Goal: Information Seeking & Learning: Learn about a topic

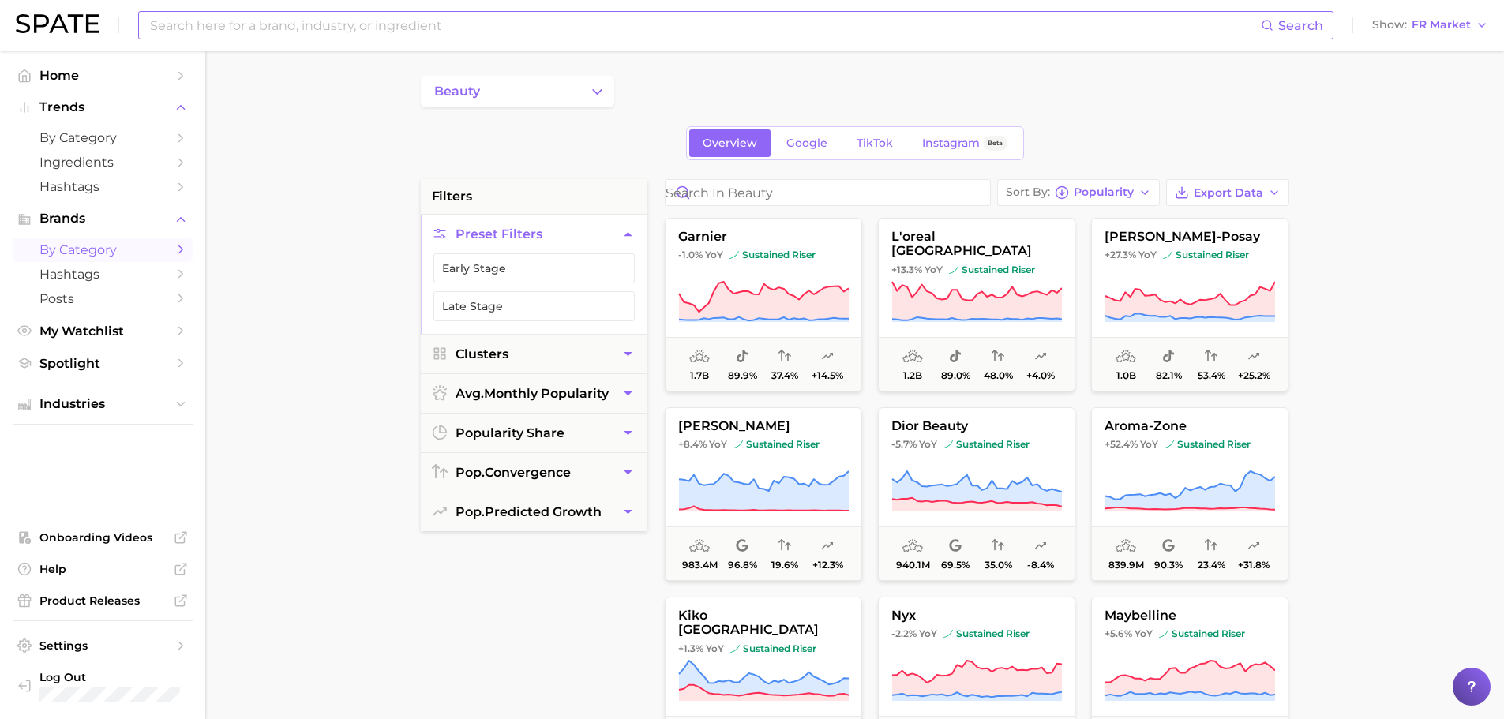
click at [391, 36] on input at bounding box center [704, 25] width 1112 height 27
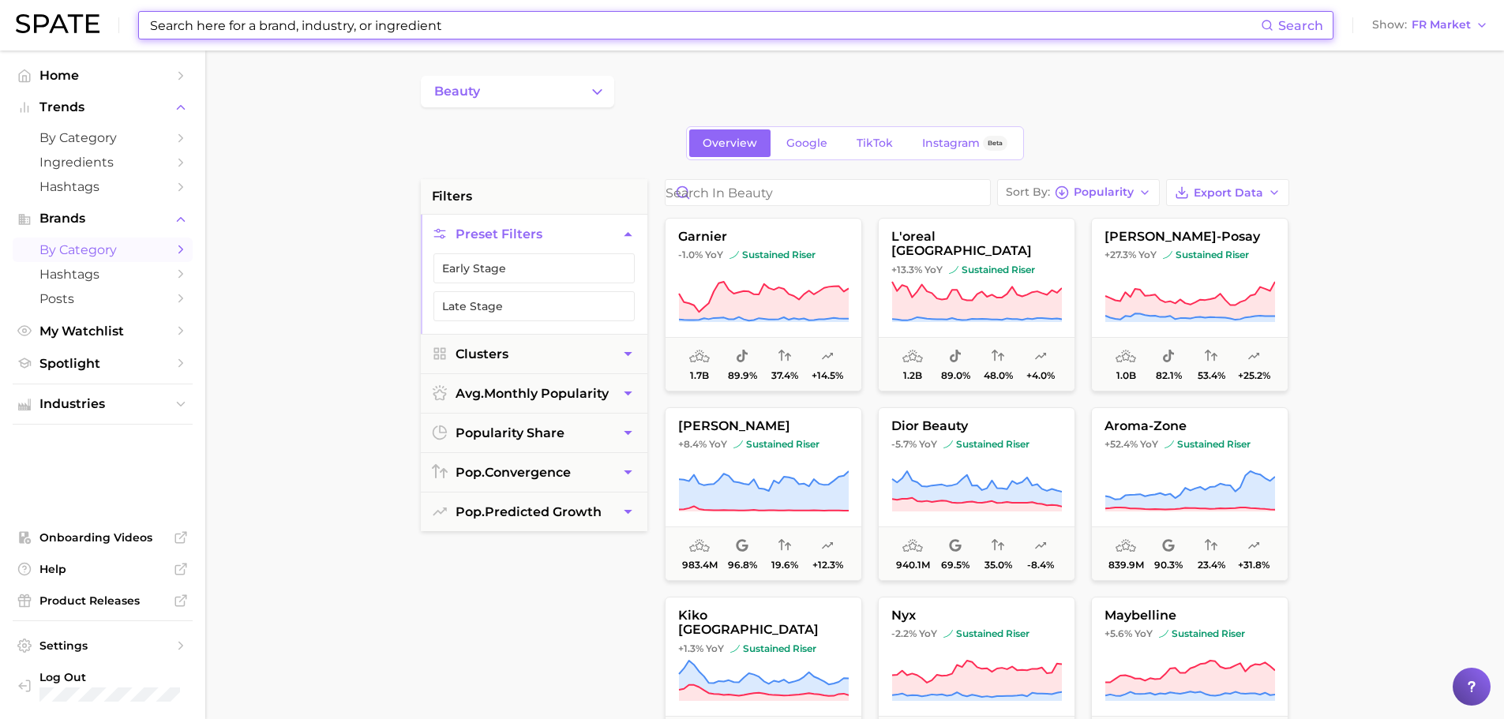
paste input "lvmh"
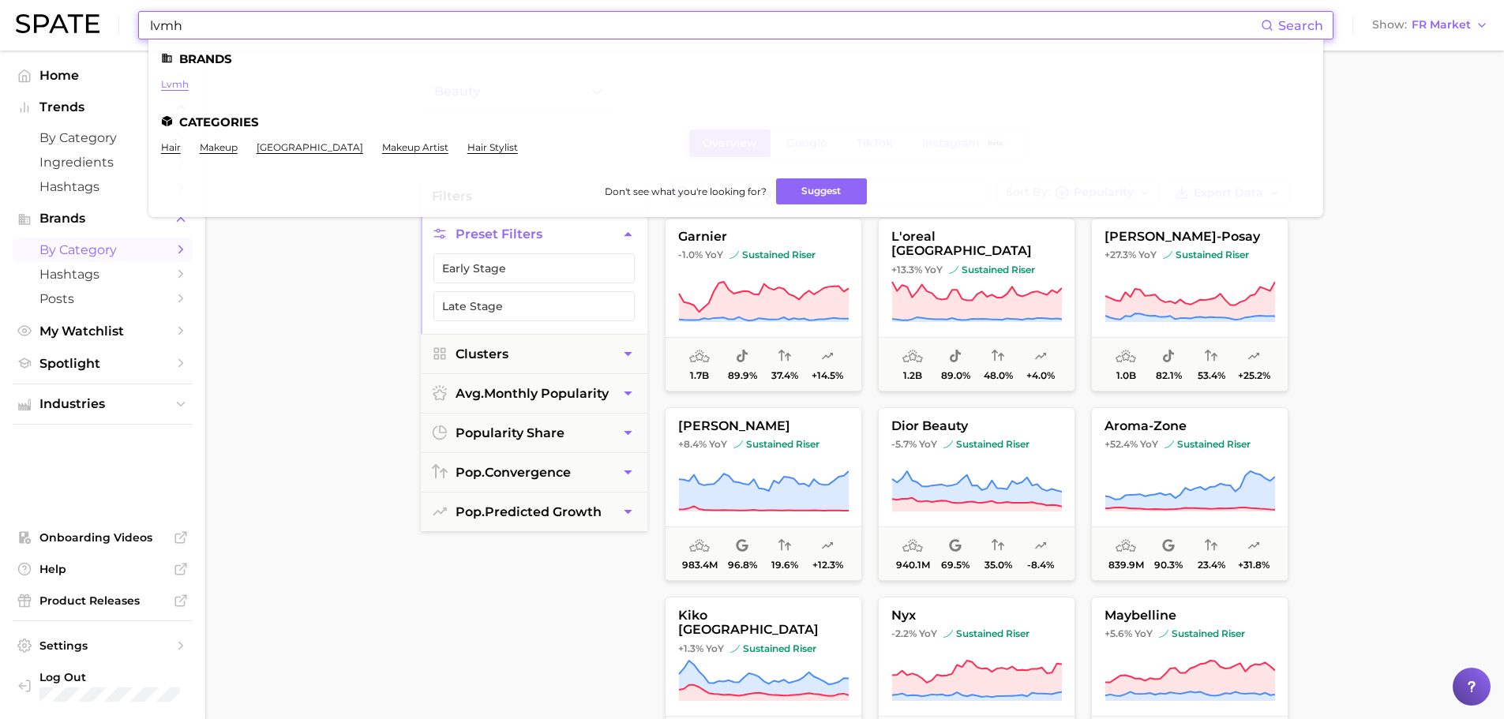
type input "lvmh"
click at [178, 88] on link "lvmh" at bounding box center [175, 84] width 28 height 12
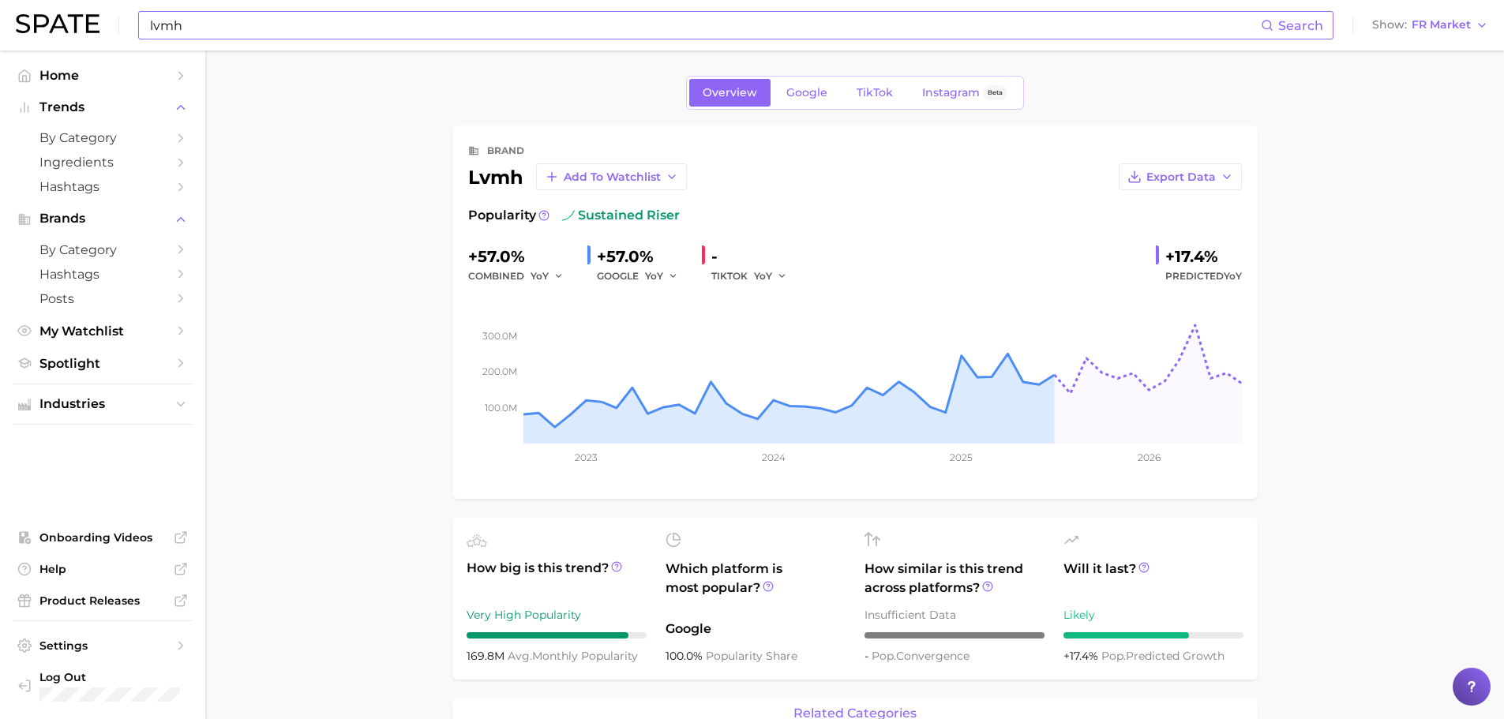
click at [210, 21] on input "lvmh" at bounding box center [704, 25] width 1112 height 27
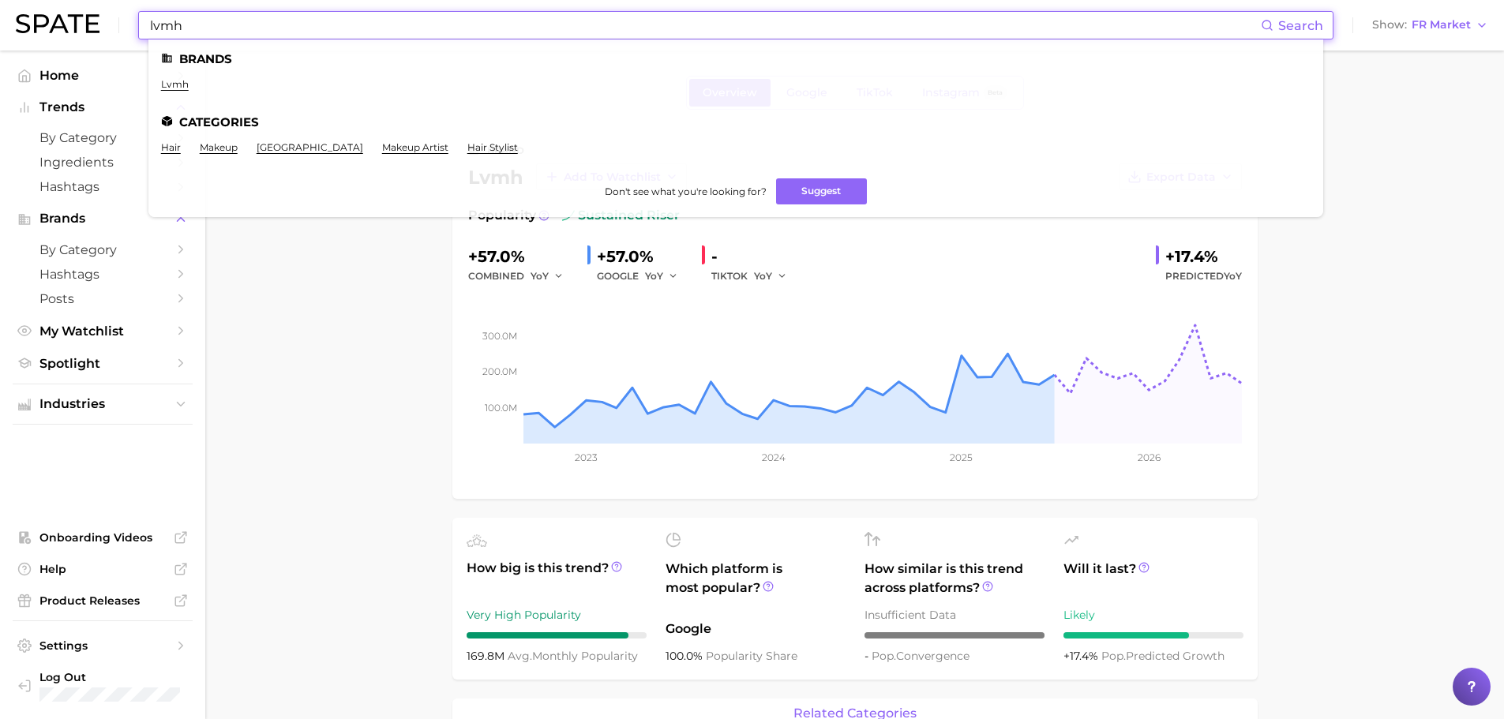
click at [210, 21] on input "lvmh" at bounding box center [704, 25] width 1112 height 27
paste input "elnabil"
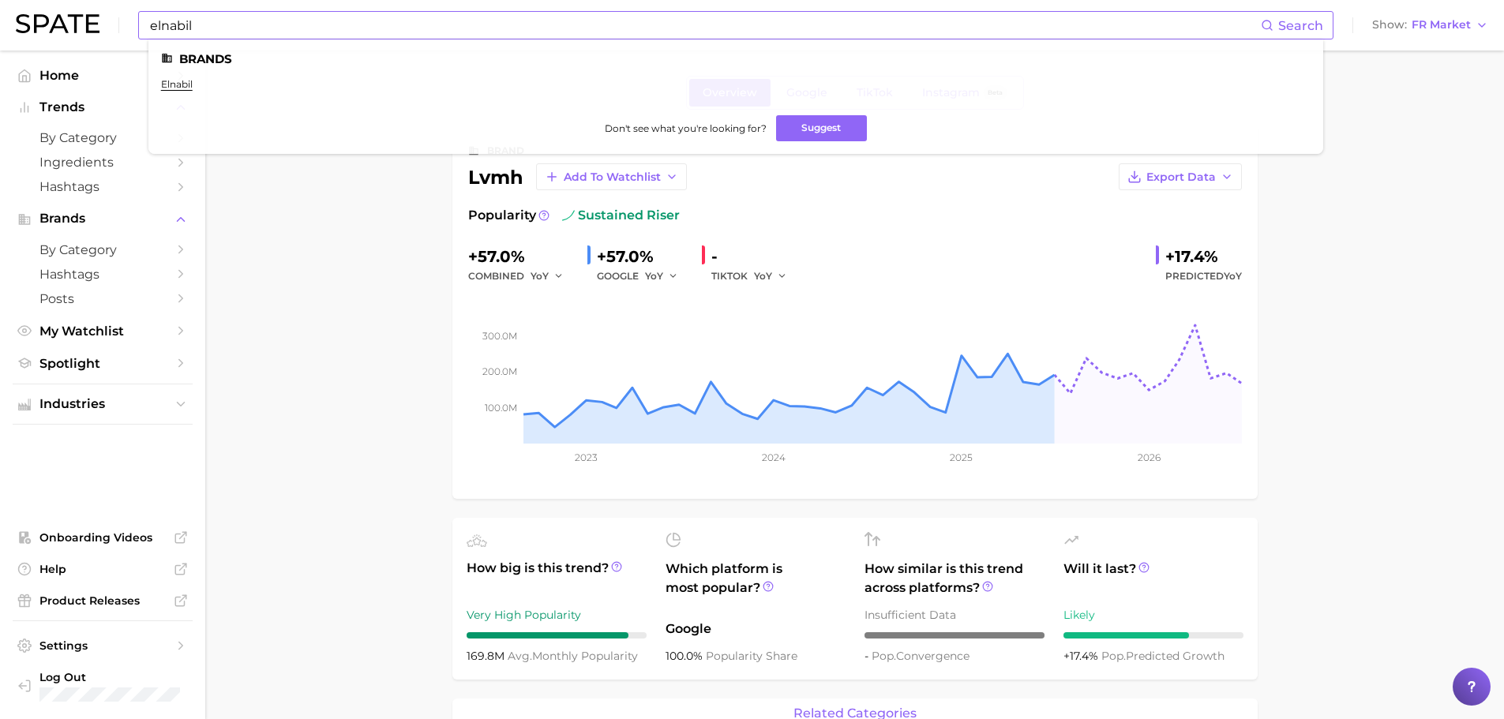
click at [246, 24] on input "elnabil" at bounding box center [704, 25] width 1112 height 27
click at [245, 24] on input "elnabil" at bounding box center [704, 25] width 1112 height 27
paste input "imi"
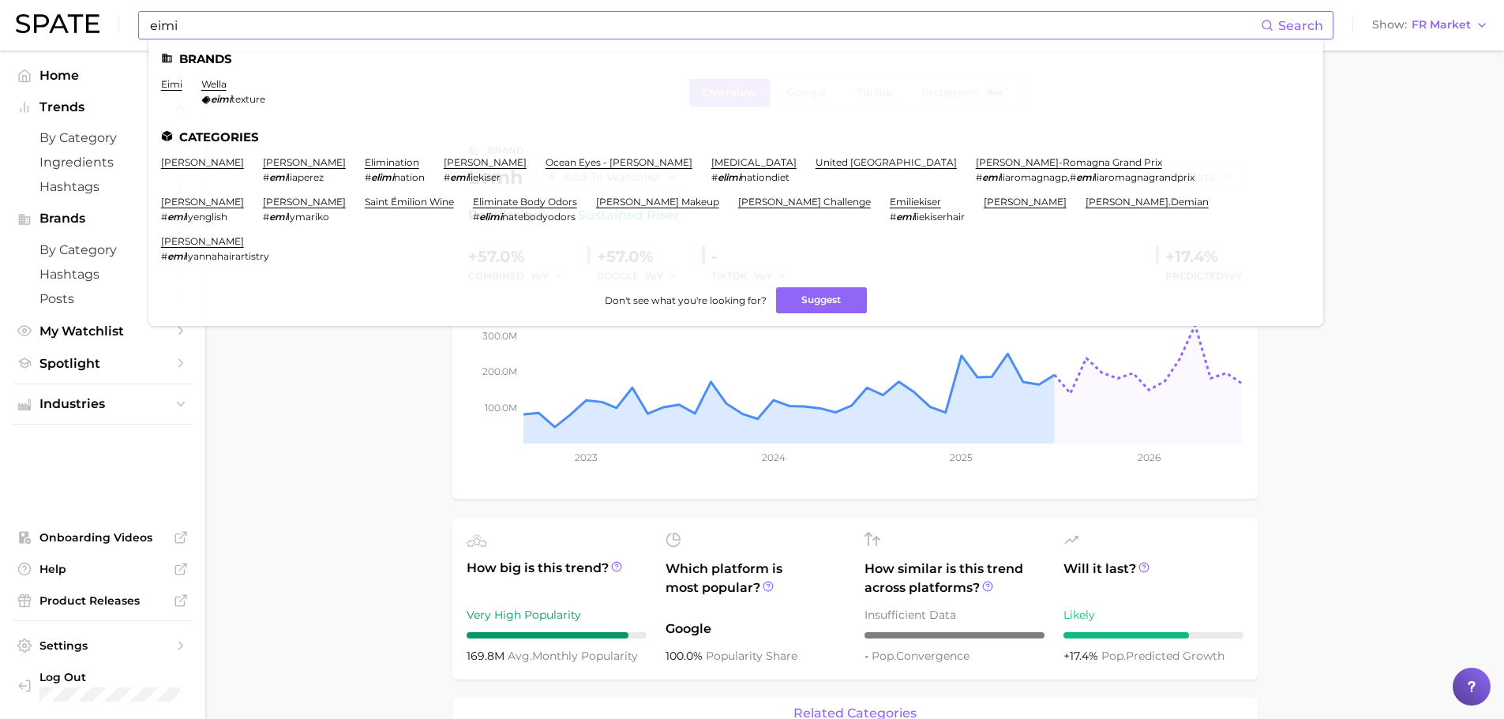
click at [363, 20] on input "eimi" at bounding box center [704, 25] width 1112 height 27
paste input "roxy nails"
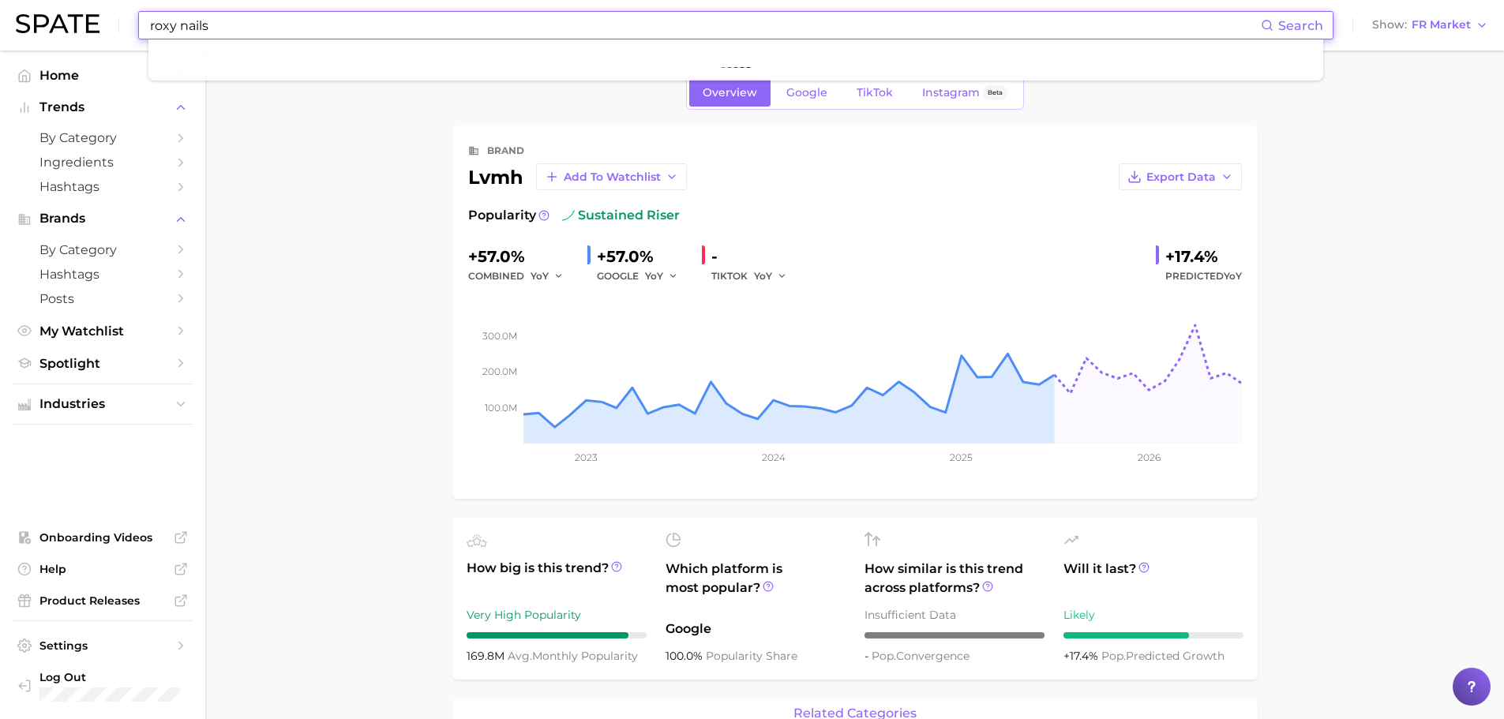
type input "roxy nails"
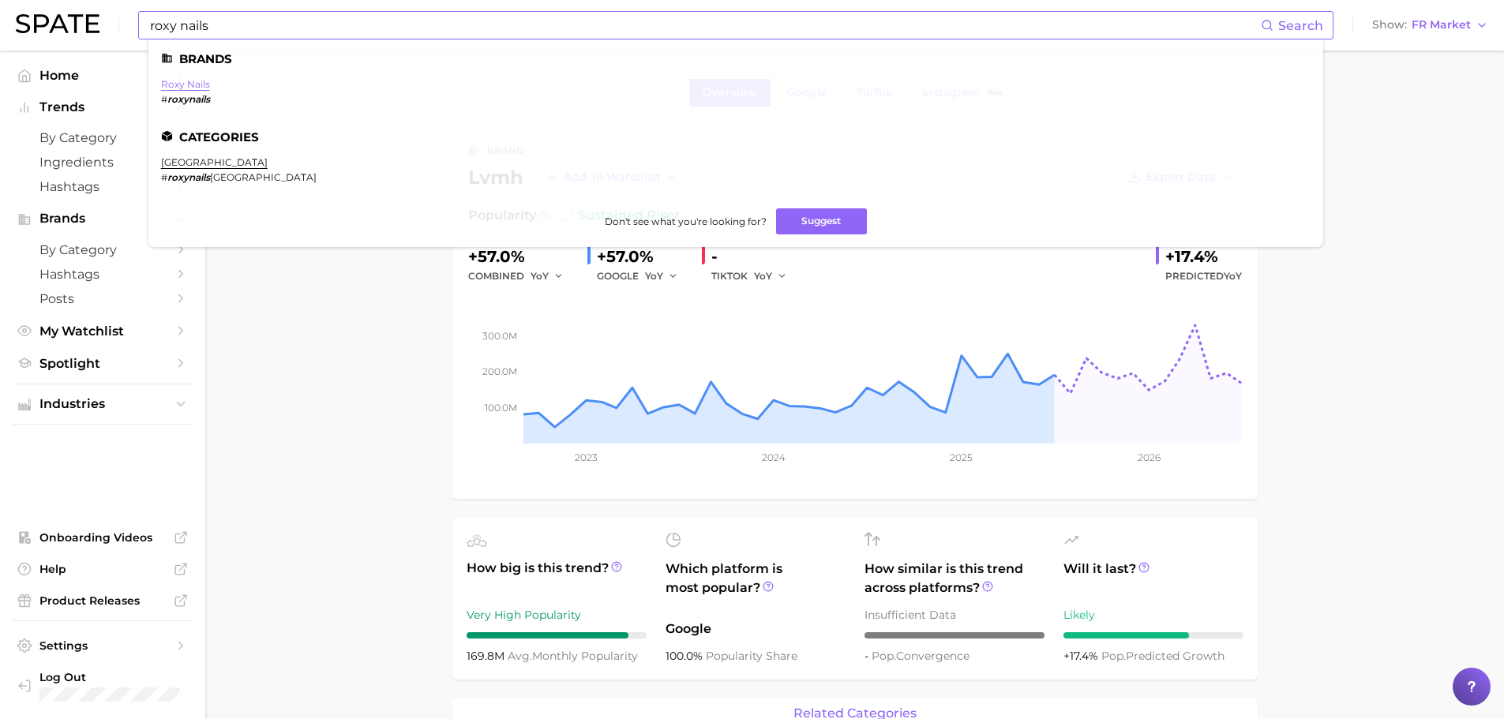
click at [178, 85] on link "roxy nails" at bounding box center [185, 84] width 49 height 12
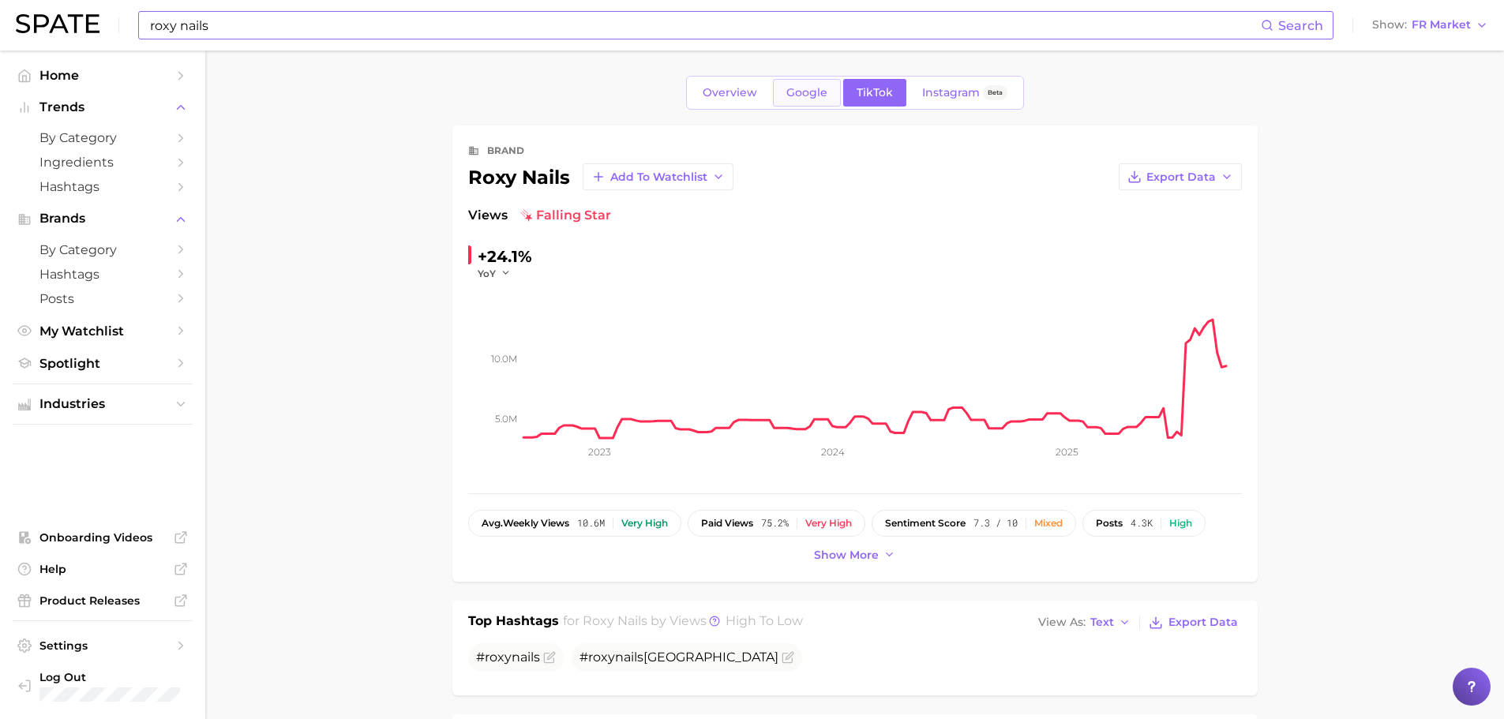
click at [806, 96] on span "Google" at bounding box center [806, 92] width 41 height 13
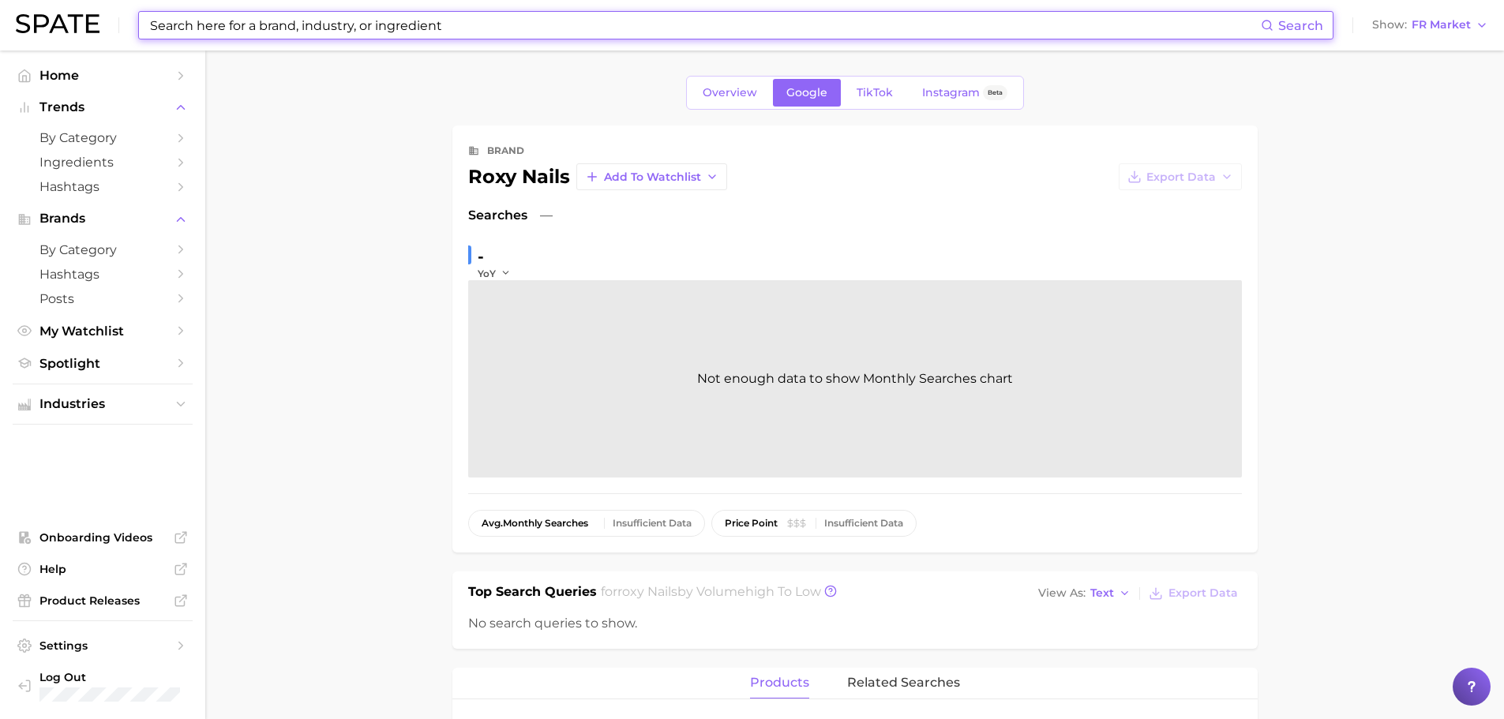
click at [303, 21] on input at bounding box center [704, 25] width 1112 height 27
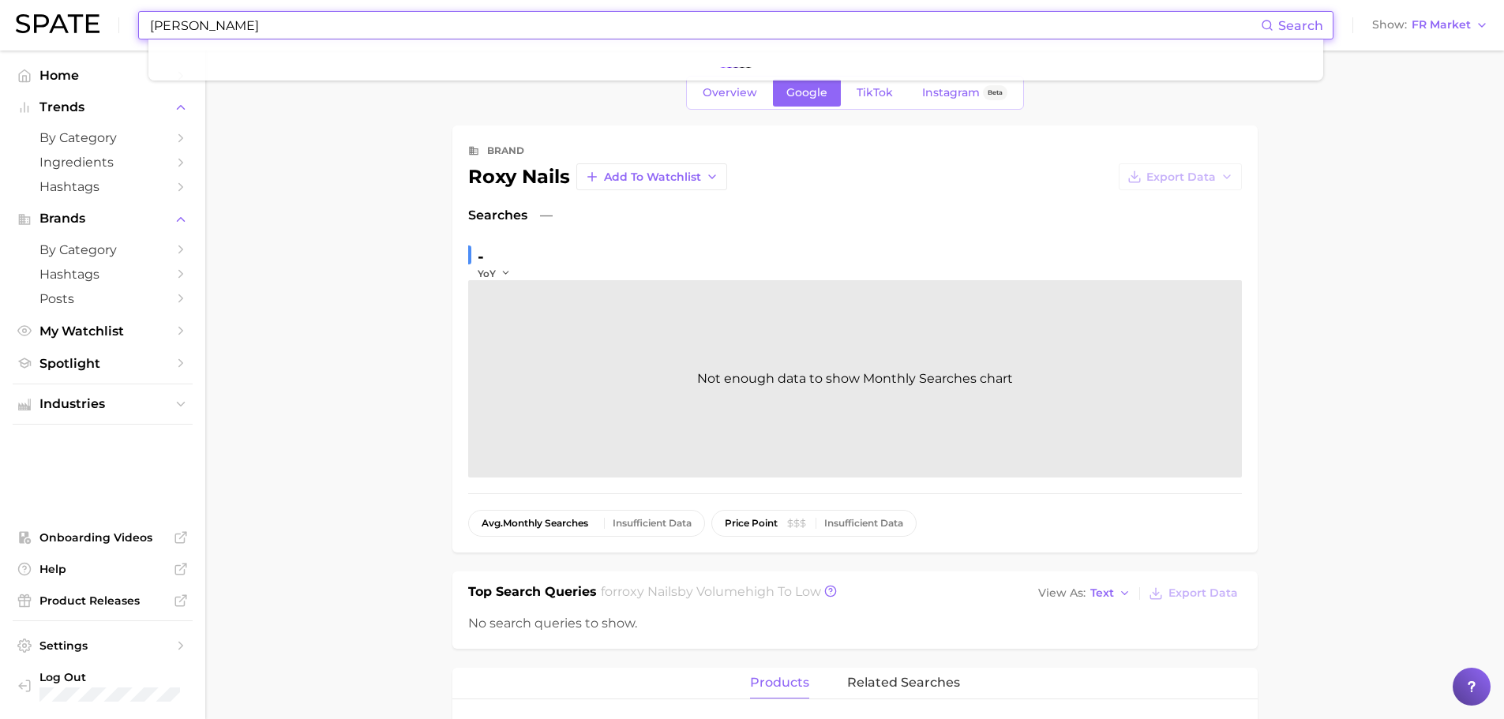
type input "[PERSON_NAME]"
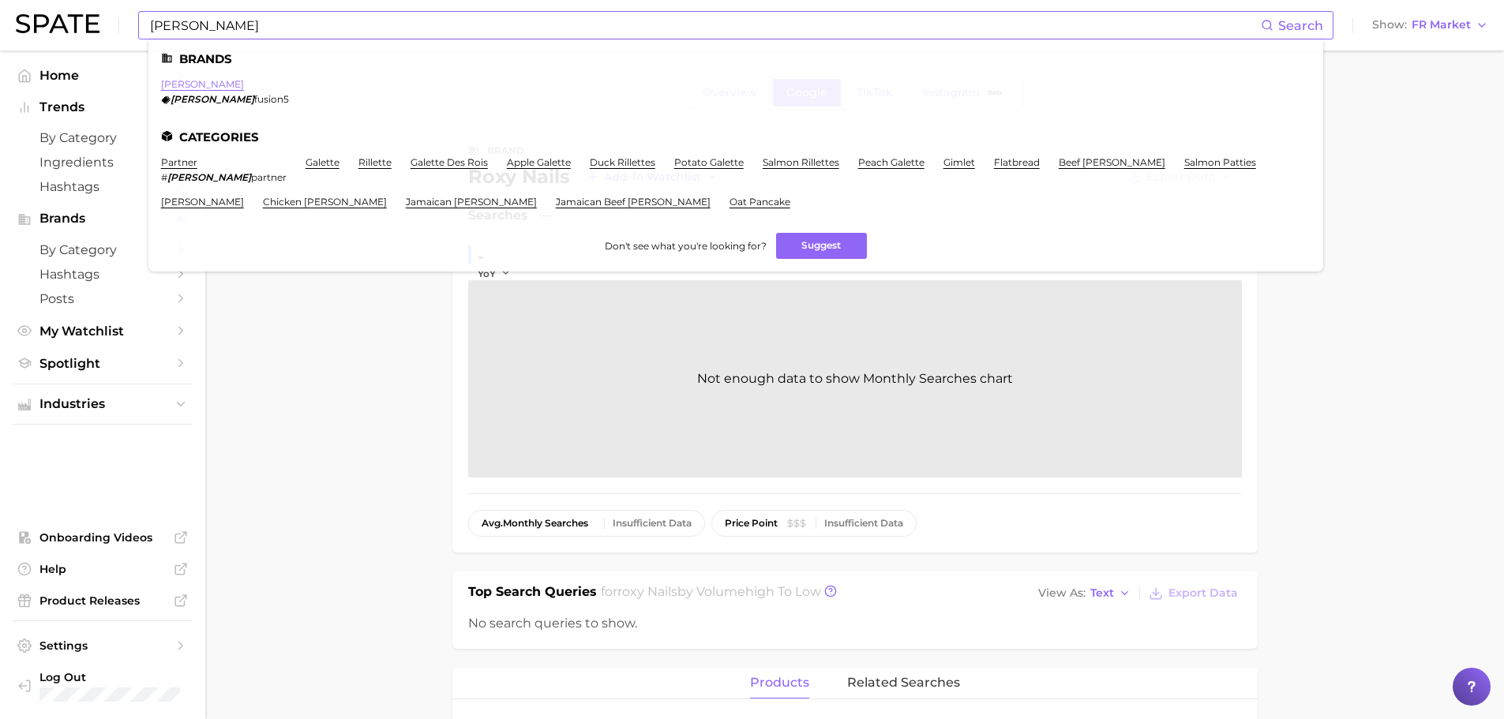
click at [186, 81] on link "[PERSON_NAME]" at bounding box center [202, 84] width 83 height 12
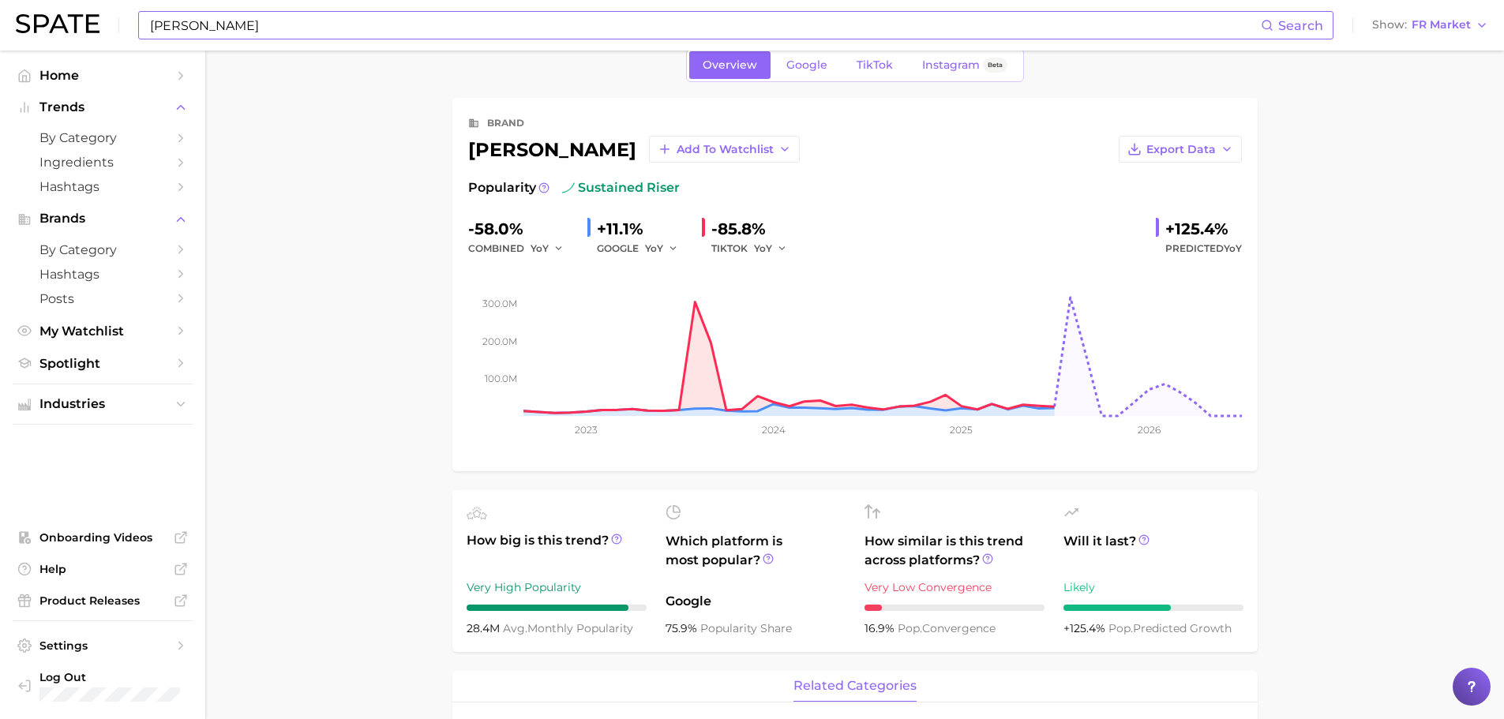
scroll to position [18, 0]
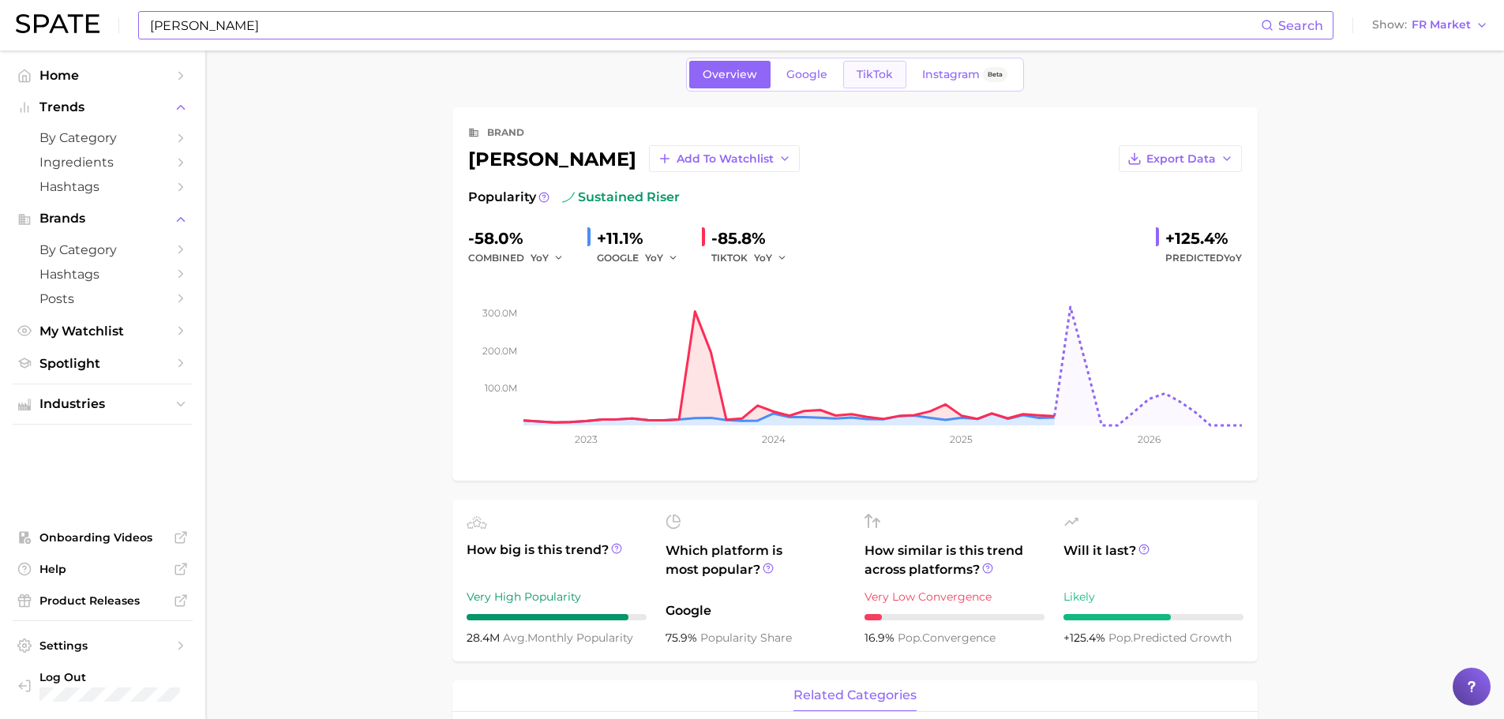
click at [865, 85] on link "TikTok" at bounding box center [874, 75] width 63 height 28
